Goal: Feedback & Contribution: Contribute content

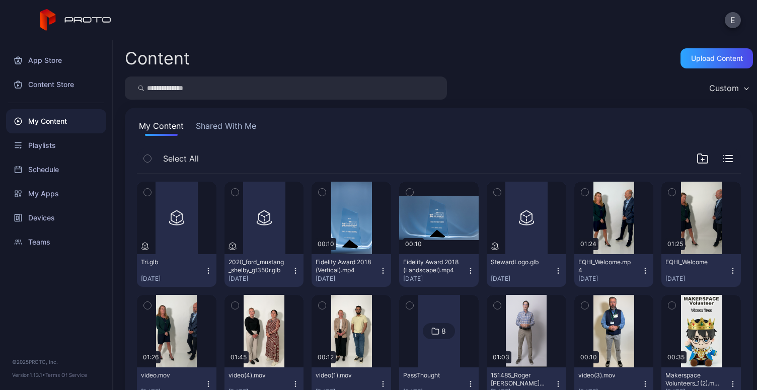
scroll to position [1151, 0]
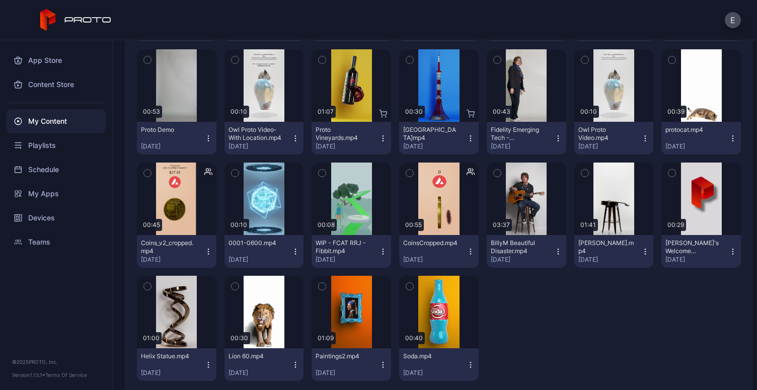
click at [22, 121] on div "My Content" at bounding box center [56, 121] width 100 height 24
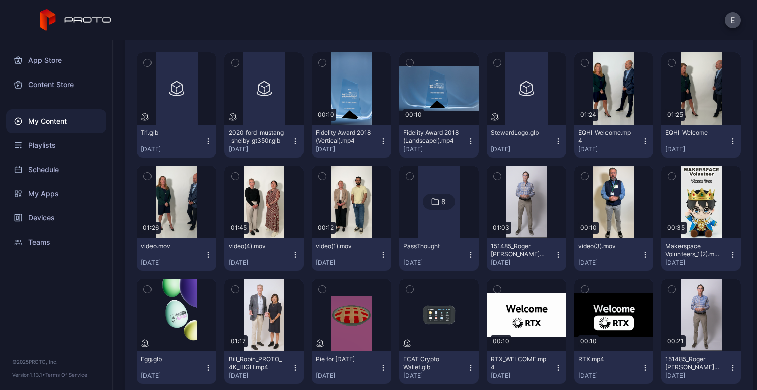
scroll to position [0, 0]
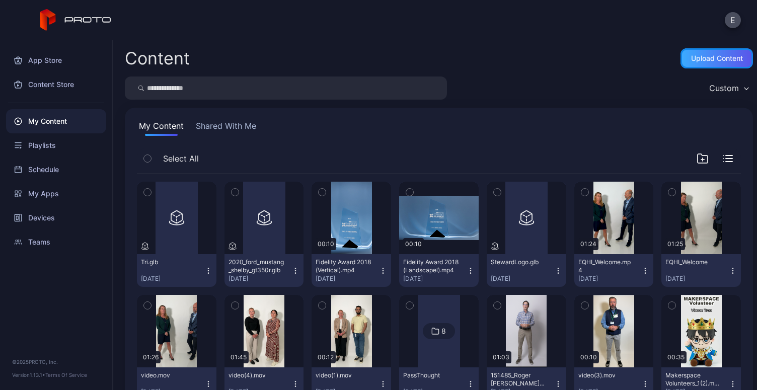
click at [680, 66] on div "Upload Content" at bounding box center [716, 58] width 72 height 20
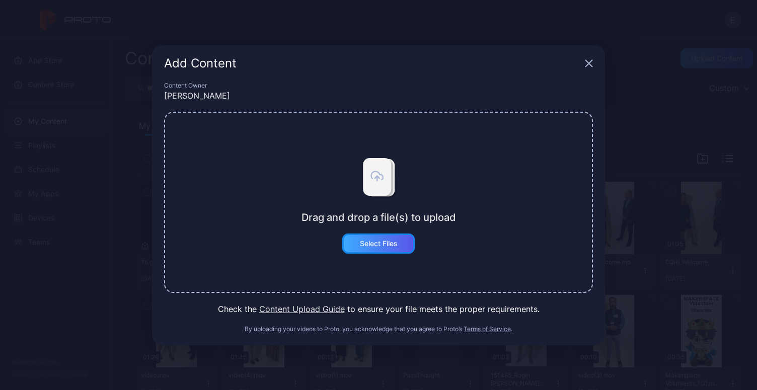
click at [381, 241] on div "Select Files" at bounding box center [379, 243] width 38 height 8
click at [593, 65] on div "Add Content" at bounding box center [378, 63] width 453 height 36
click at [587, 63] on icon "button" at bounding box center [589, 63] width 8 height 8
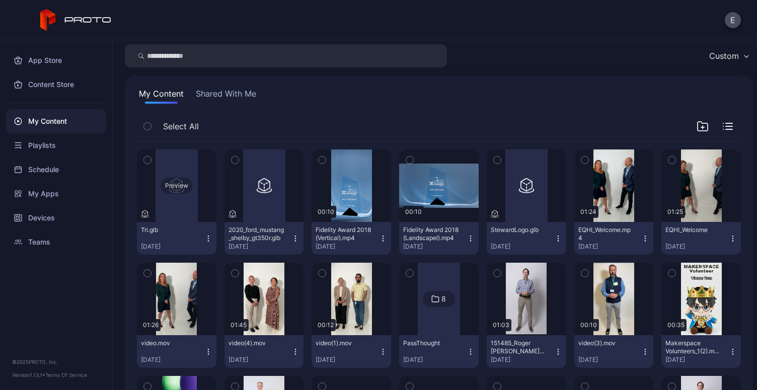
scroll to position [50, 0]
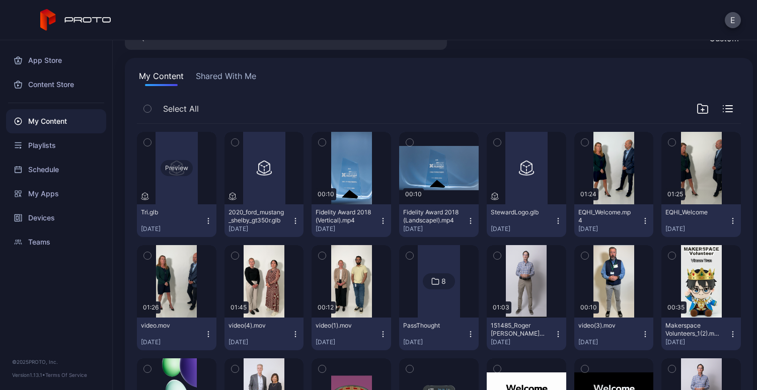
click at [185, 176] on div "Preview" at bounding box center [176, 168] width 79 height 72
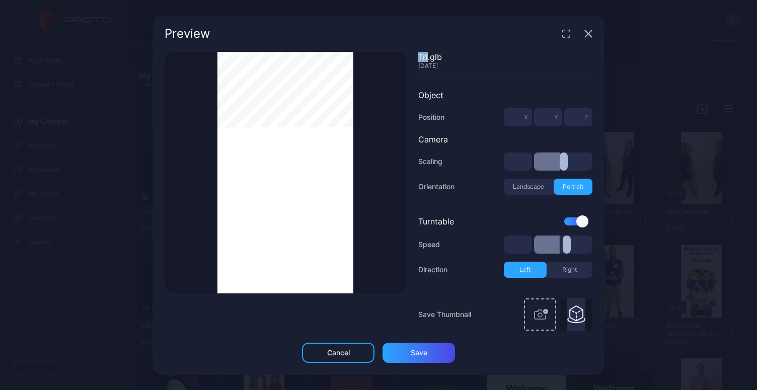
click at [185, 176] on div "Thumbnail Saved" at bounding box center [284, 172] width 241 height 241
click at [589, 34] on icon "button" at bounding box center [588, 33] width 7 height 7
